Goal: Obtain resource: Obtain resource

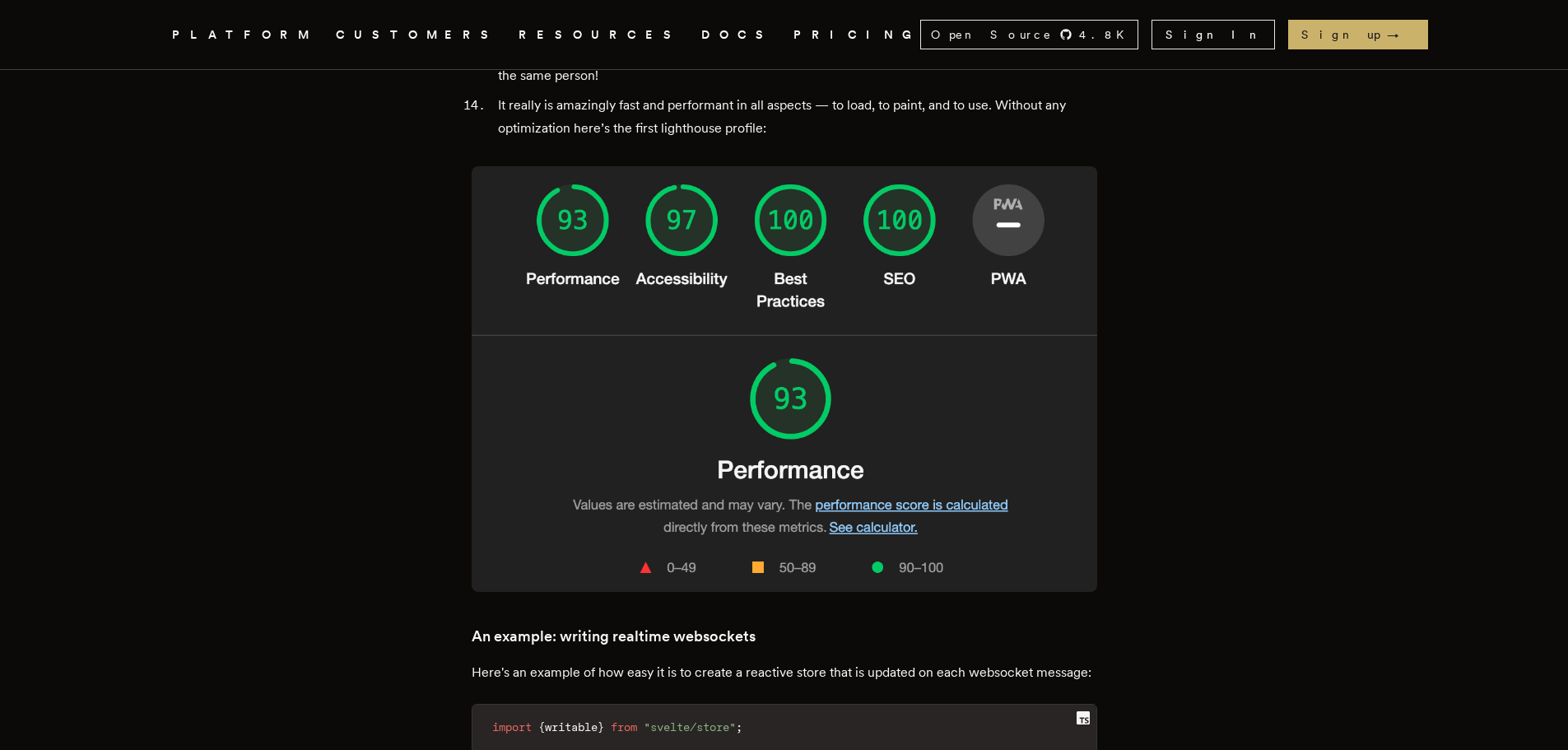
scroll to position [3622, 0]
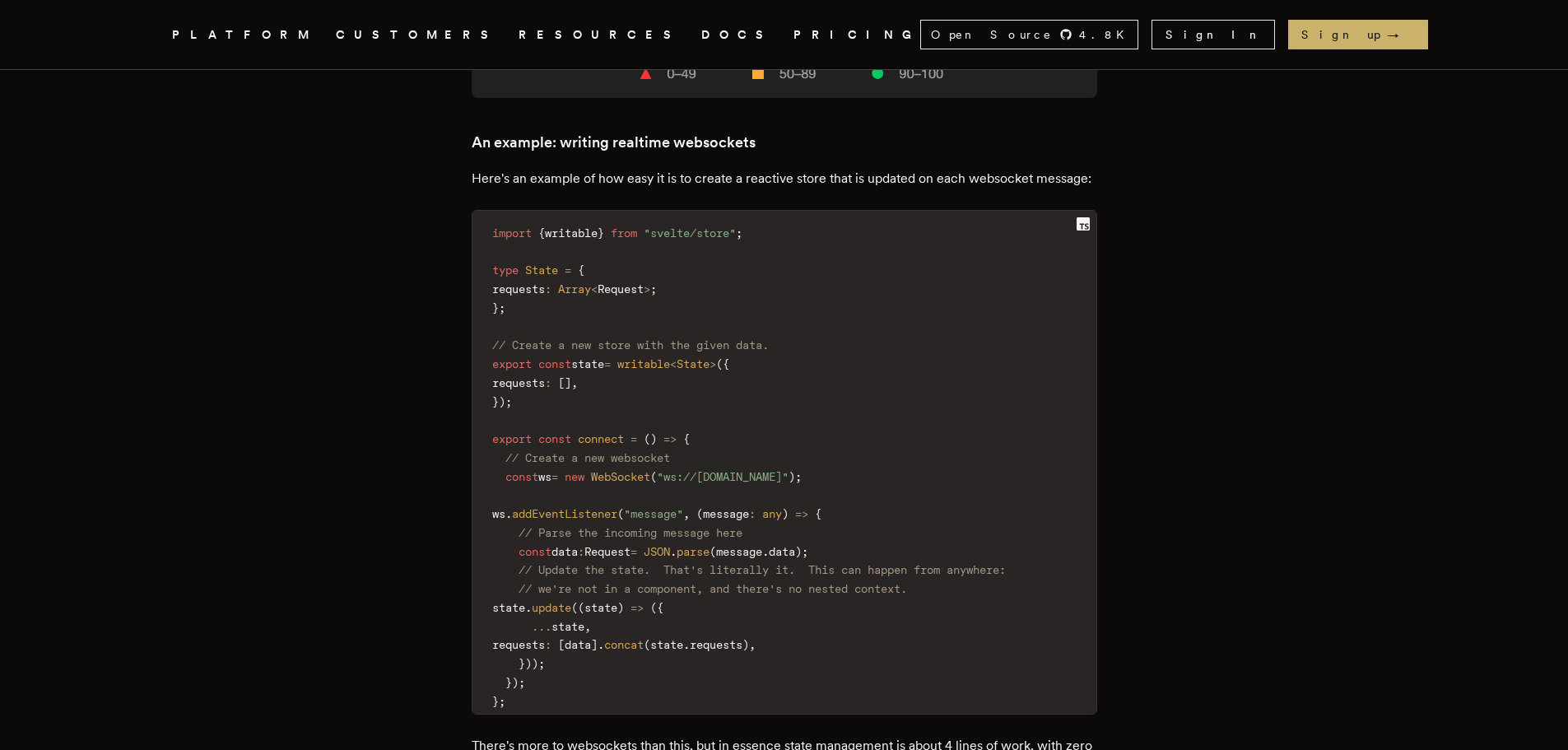
click at [586, 226] on span "writable" at bounding box center [572, 233] width 53 height 13
click at [586, 226] on span "writable" at bounding box center [572, 233] width 53 height 13
copy code "import { writable } from "svelte/store" ;"
drag, startPoint x: 529, startPoint y: 232, endPoint x: 486, endPoint y: 199, distance: 54.2
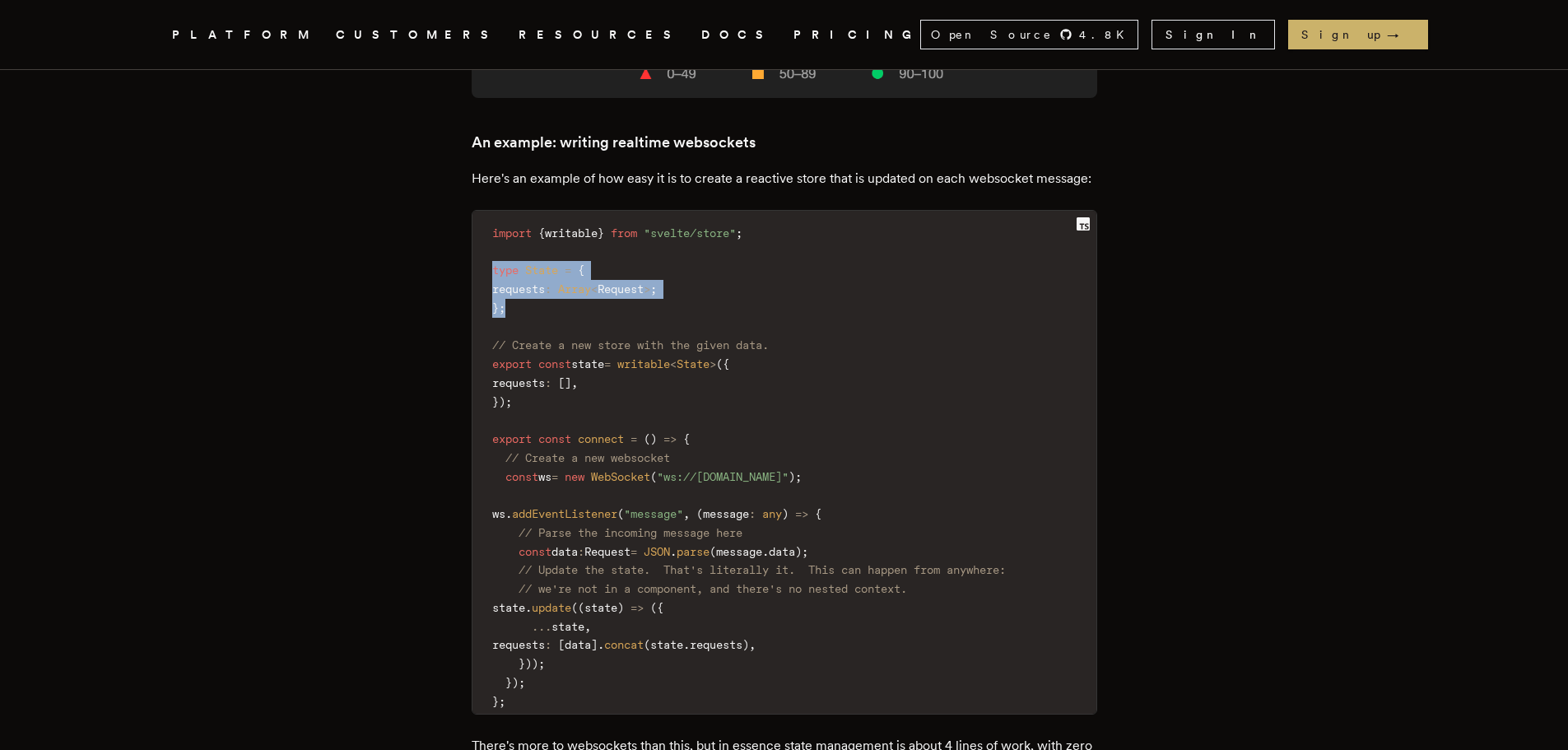
click at [486, 221] on code "import { writable } from "svelte/store" ; type State = { requests : Array < Req…" at bounding box center [785, 468] width 624 height 494
copy code "type State = { requests : Array < Request > ; } ;"
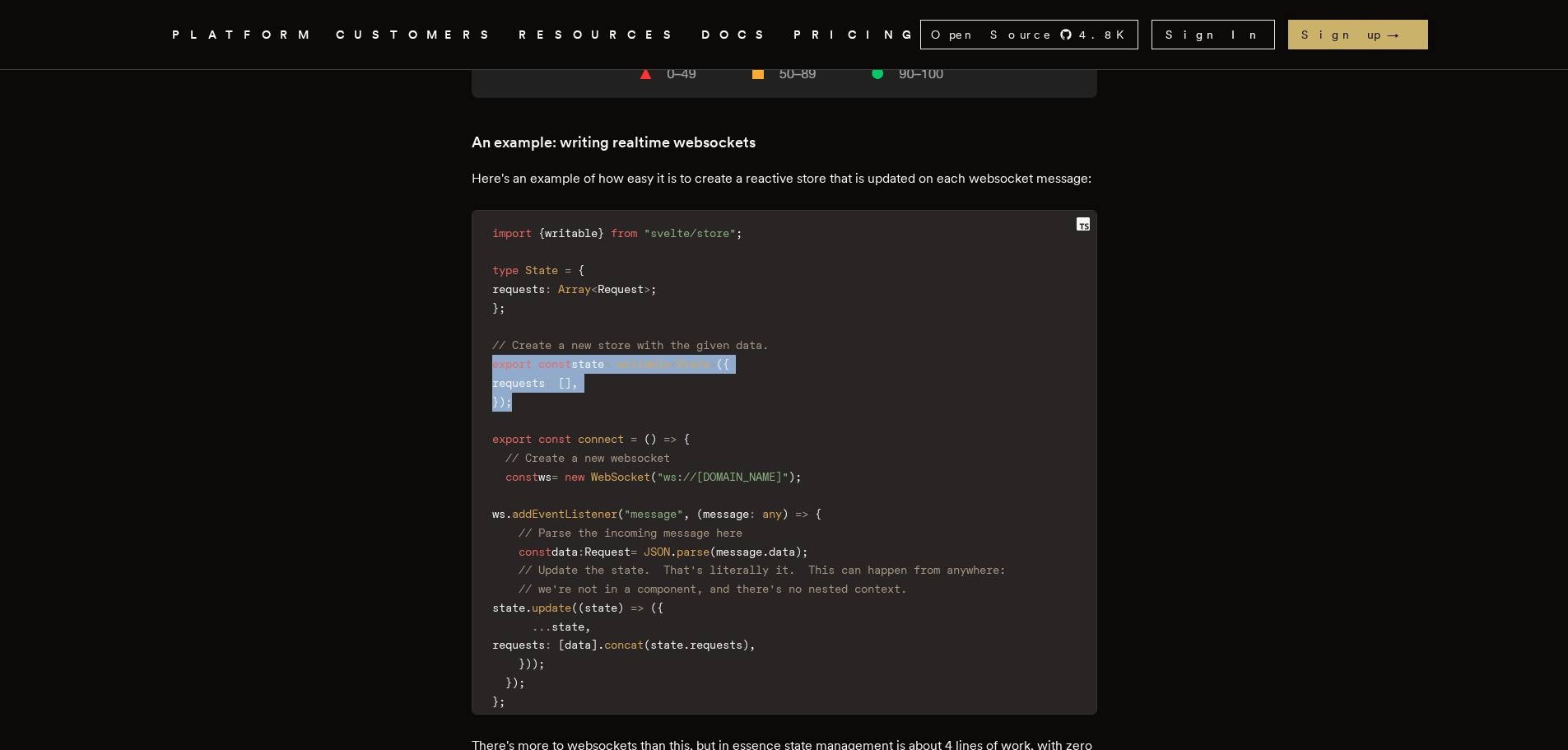
drag, startPoint x: 493, startPoint y: 284, endPoint x: 722, endPoint y: 319, distance: 231.7
click at [534, 323] on code "import { writable } from "svelte/store" ; type State = { requests : Array < Req…" at bounding box center [785, 468] width 624 height 494
copy code "export const state = writable < State > ( { requests : [ ] , } ) ;"
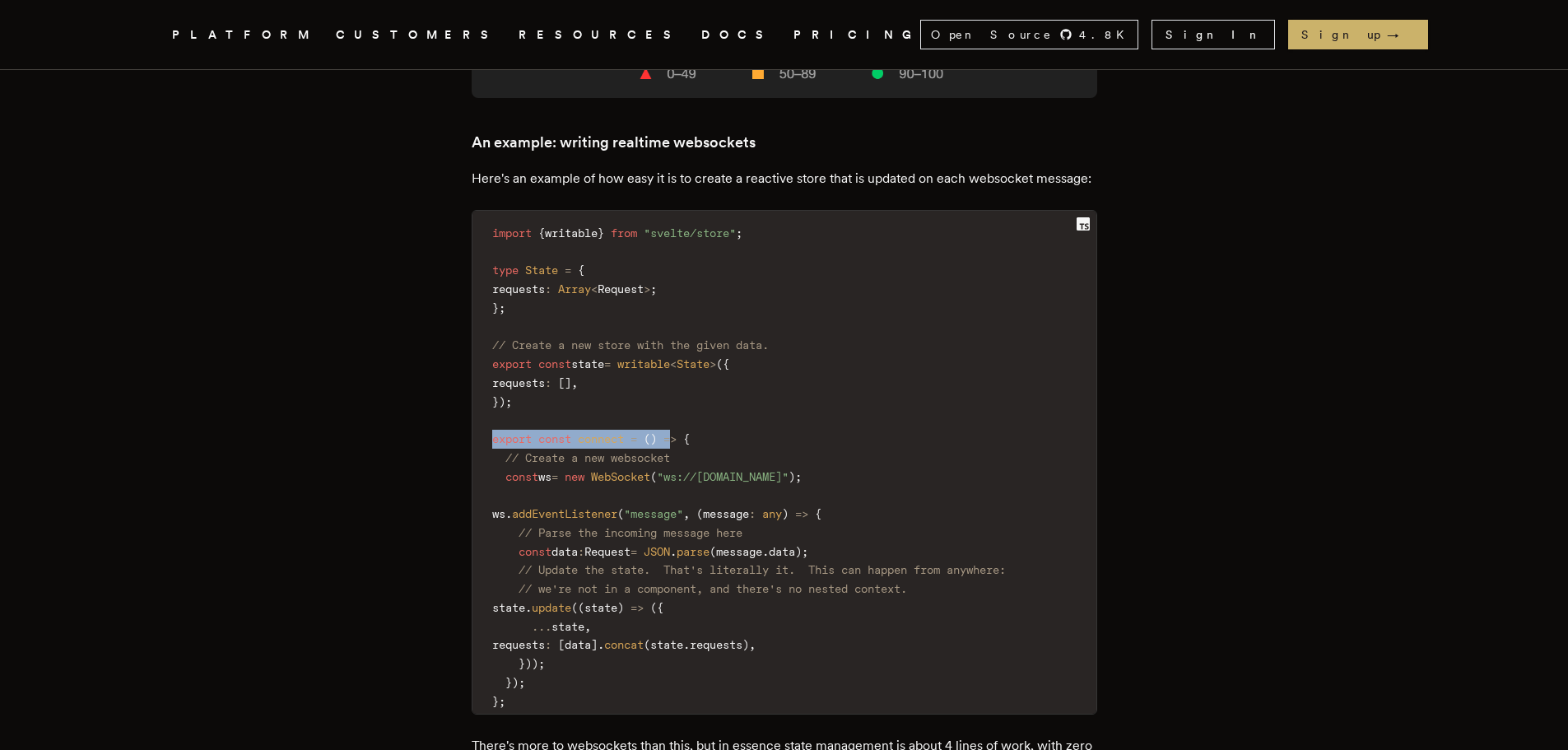
drag, startPoint x: 497, startPoint y: 358, endPoint x: 684, endPoint y: 356, distance: 187.0
click at [684, 356] on code "import { writable } from "svelte/store" ; type State = { requests : Array < Req…" at bounding box center [785, 468] width 624 height 494
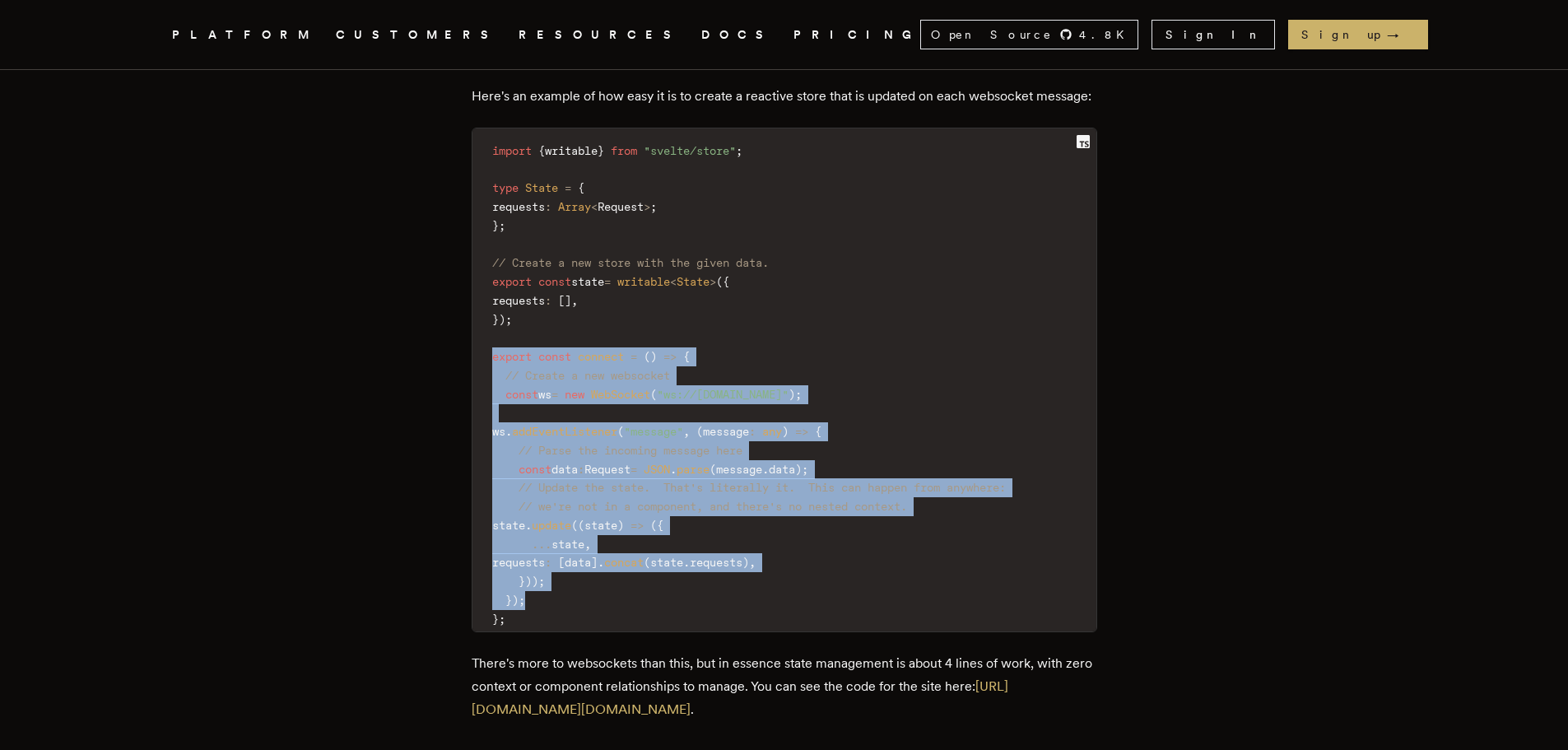
click at [556, 519] on code "import { writable } from "svelte/store" ; type State = { requests : Array < Req…" at bounding box center [785, 385] width 624 height 494
click at [584, 533] on code "import { writable } from "svelte/store" ; type State = { requests : Array < Req…" at bounding box center [785, 385] width 624 height 494
copy code "export const connect = ( ) => { // Create a new websocket const ws = new WebSoc…"
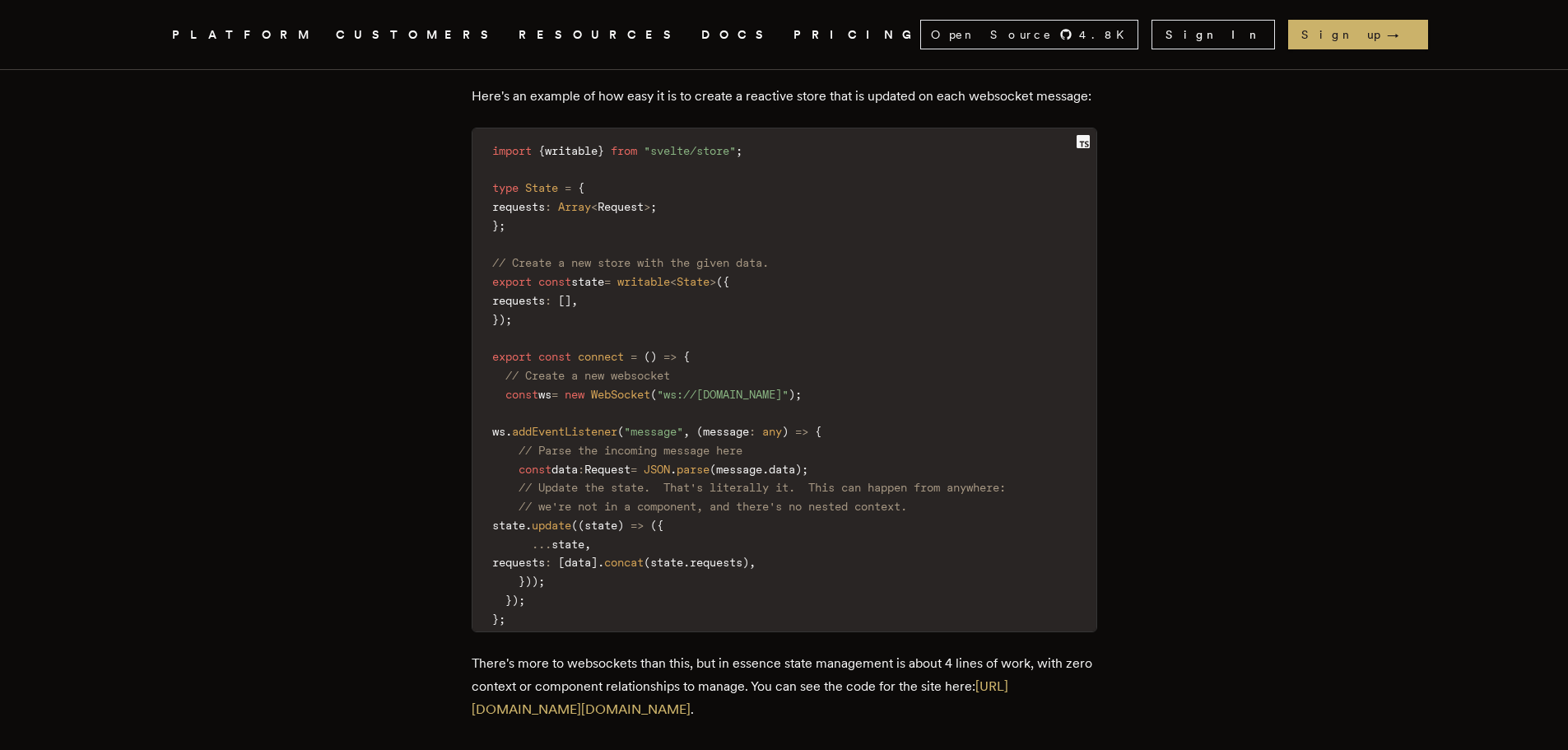
click at [604, 275] on span "state" at bounding box center [588, 282] width 33 height 13
copy span "state"
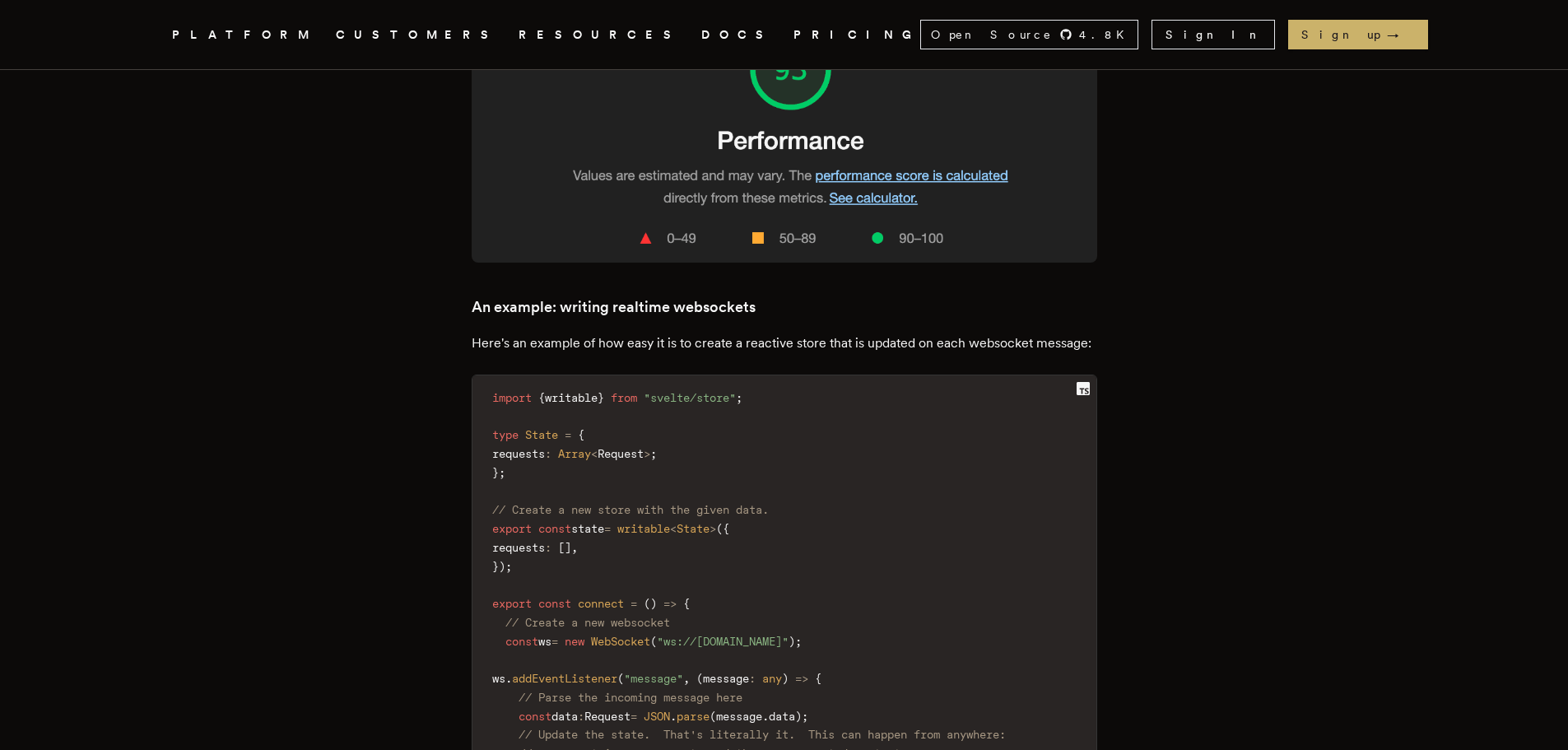
scroll to position [3704, 0]
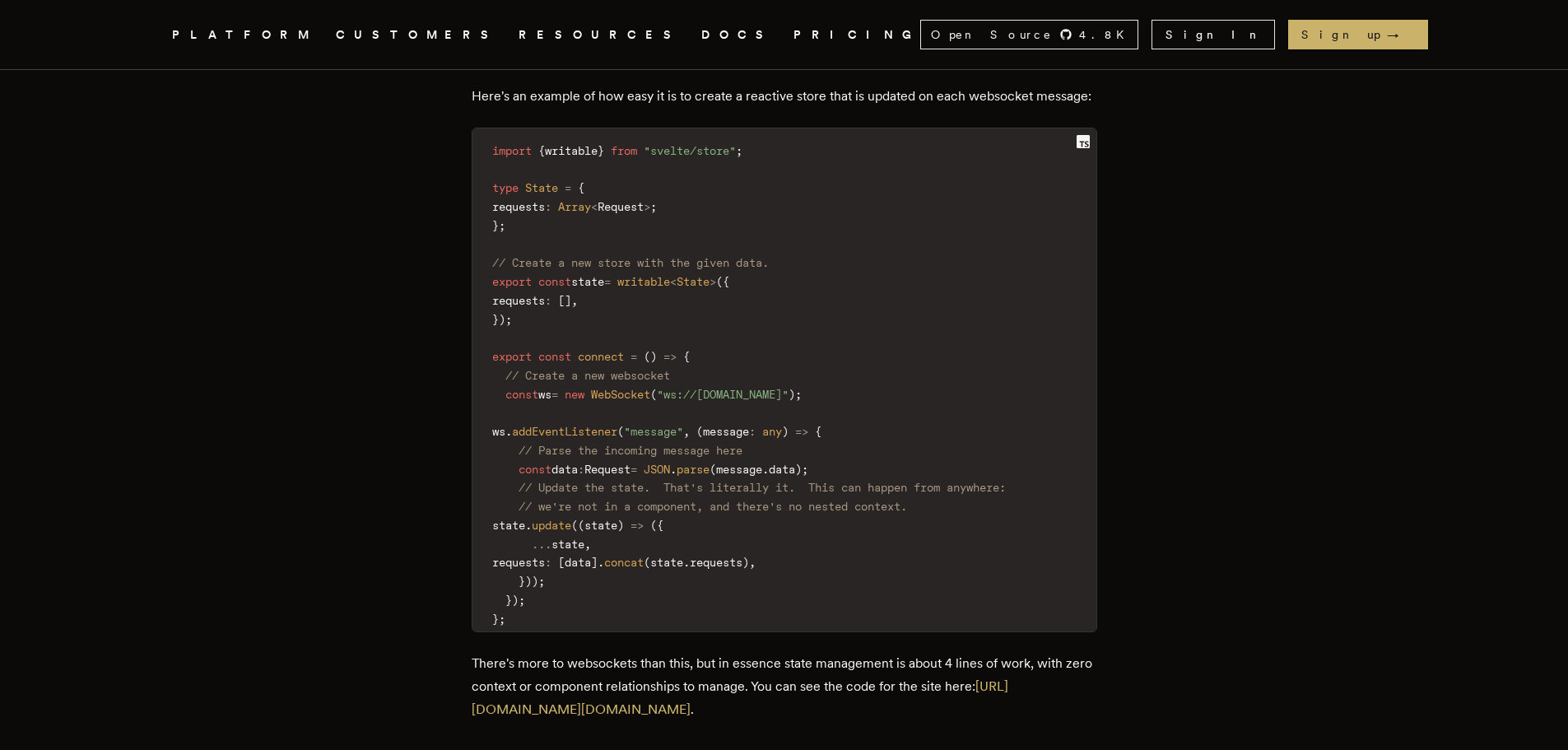
drag, startPoint x: 498, startPoint y: 273, endPoint x: 588, endPoint y: 491, distance: 235.8
click at [588, 491] on code "import { writable } from "svelte/store" ; type State = { requests : Array < Req…" at bounding box center [785, 385] width 624 height 494
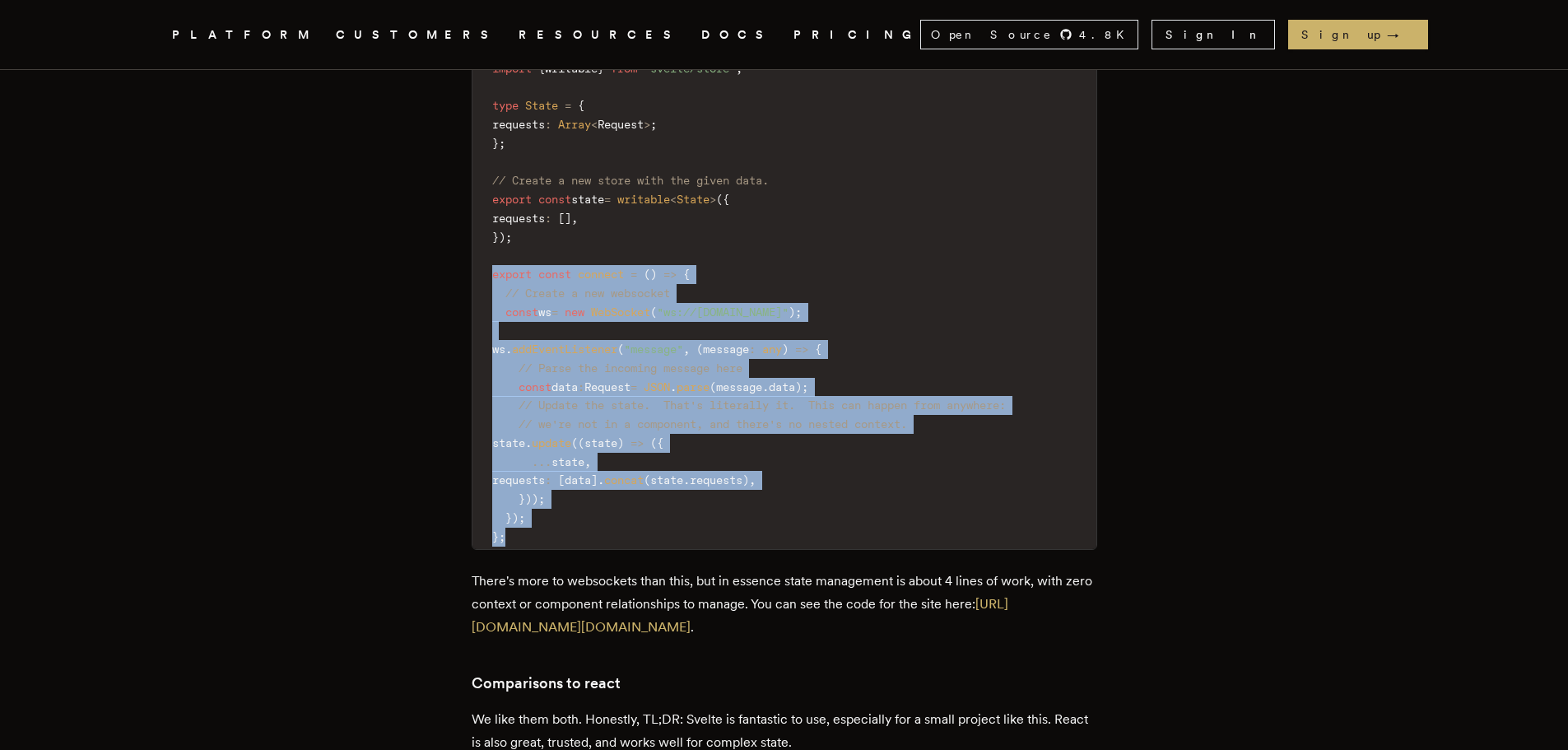
click at [558, 453] on code "import { writable } from "svelte/store" ; type State = { requests : Array < Req…" at bounding box center [785, 303] width 624 height 494
copy code "export const connect = ( ) => { // Create a new websocket const ws = new WebSoc…"
